Goal: Navigation & Orientation: Find specific page/section

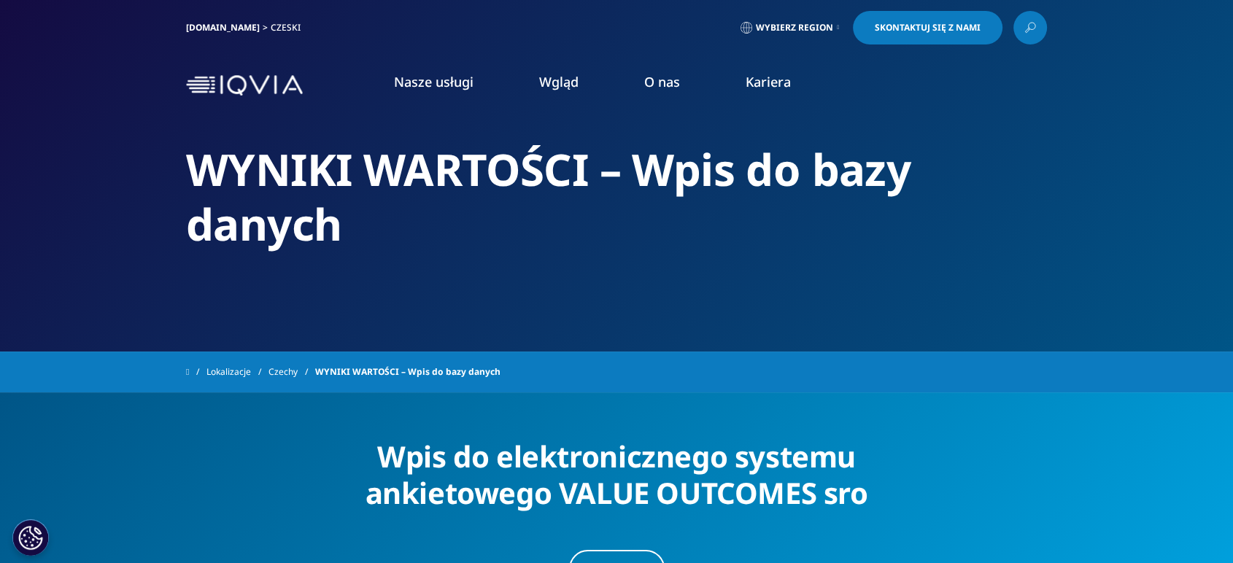
click at [637, 82] on li "O nas Innowacja IQVIA Connected Intelligence™ IQVIA Sztuczna inteligencja® klas…" at bounding box center [661, 96] width 101 height 47
click at [468, 86] on font "Nasze usługi" at bounding box center [434, 82] width 80 height 18
click at [665, 93] on li "O nas Innowacja IQVIA Connected Intelligence™ IQVIA Sztuczna inteligencja® klas…" at bounding box center [661, 96] width 101 height 47
click at [387, 198] on font "Nasza historia" at bounding box center [394, 196] width 79 height 16
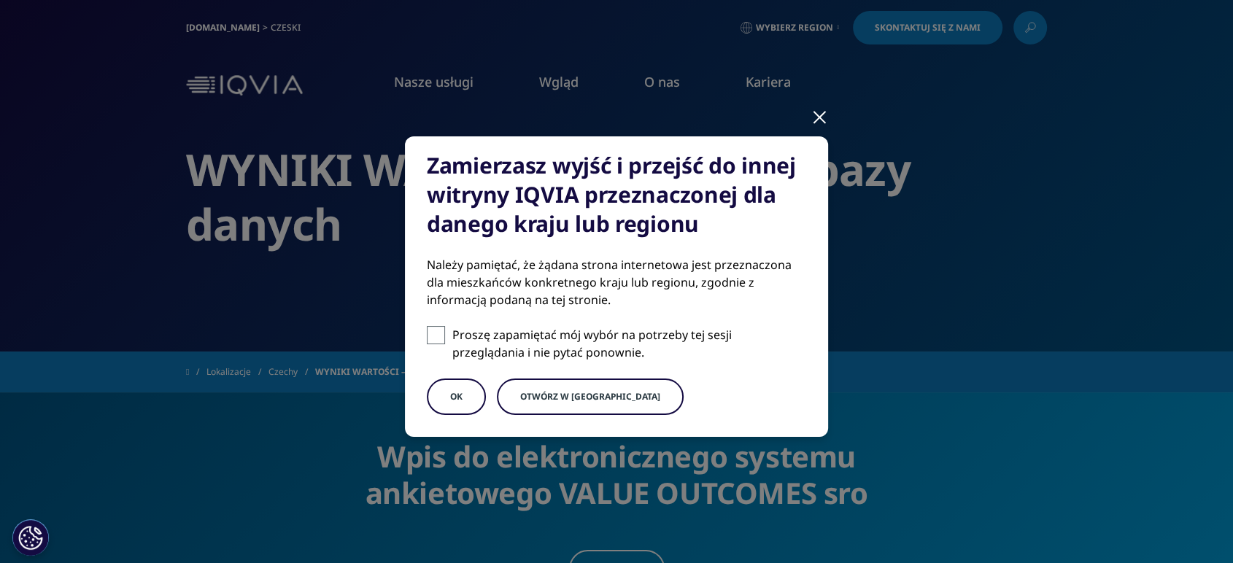
click at [466, 385] on button "OK" at bounding box center [456, 397] width 59 height 36
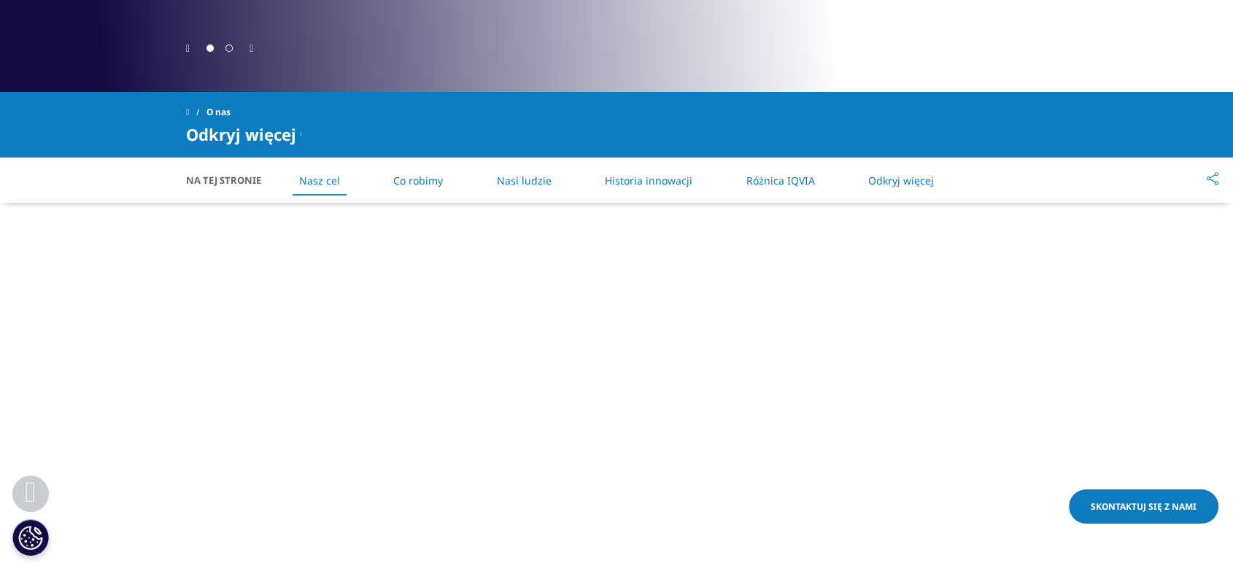
scroll to position [567, 0]
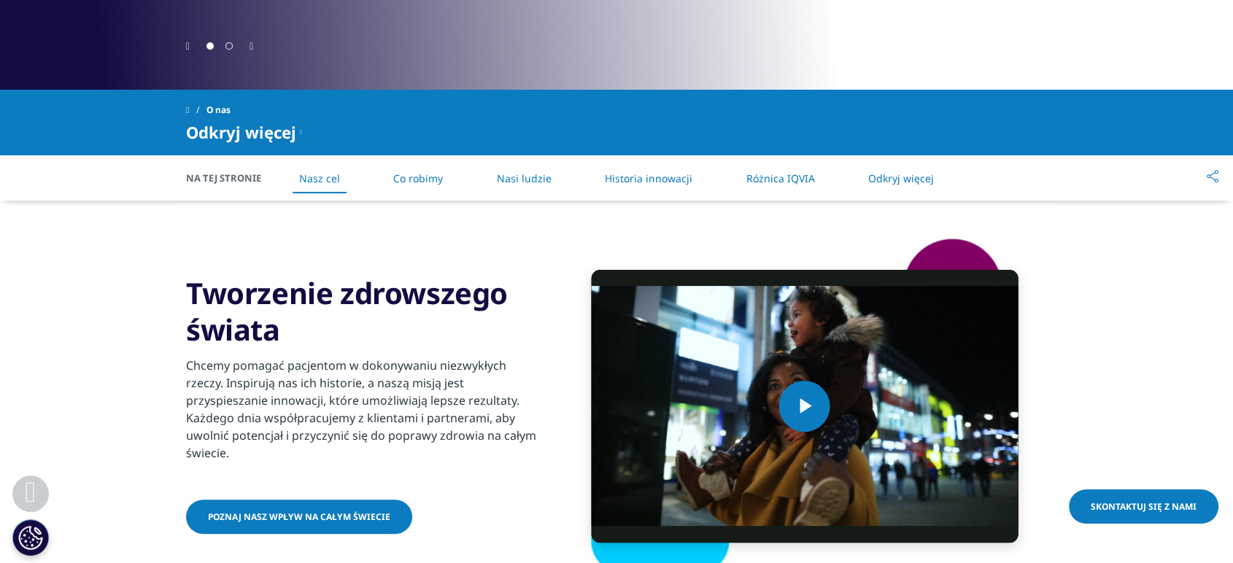
drag, startPoint x: 432, startPoint y: 177, endPoint x: 452, endPoint y: 174, distance: 20.6
click at [431, 177] on font "Co robimy" at bounding box center [418, 178] width 50 height 14
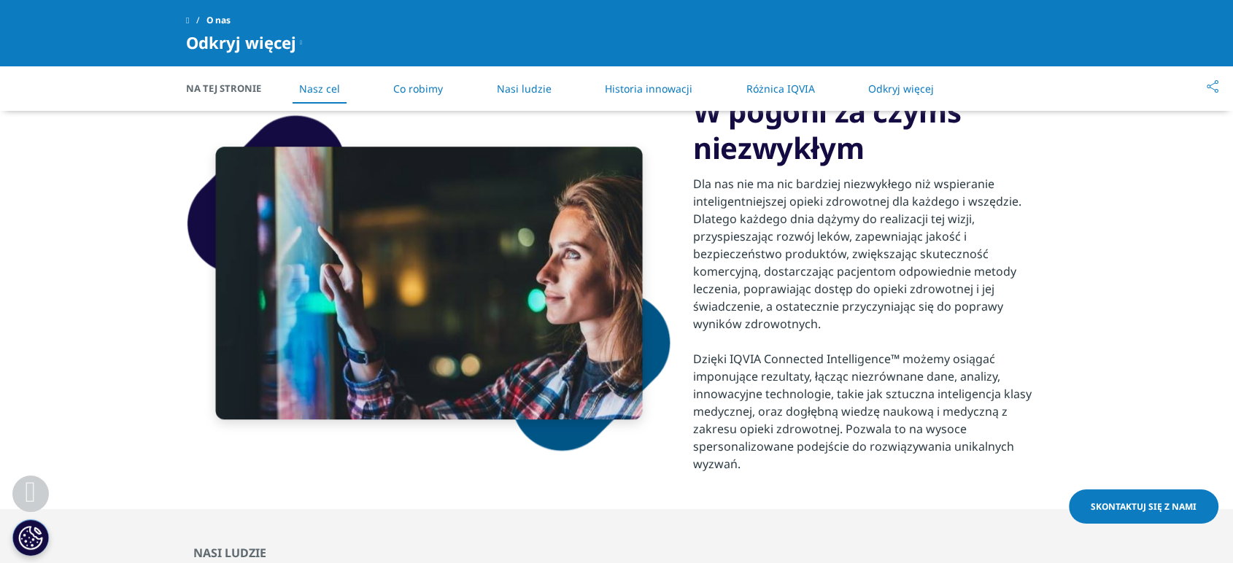
scroll to position [926, 0]
